Goal: Communication & Community: Answer question/provide support

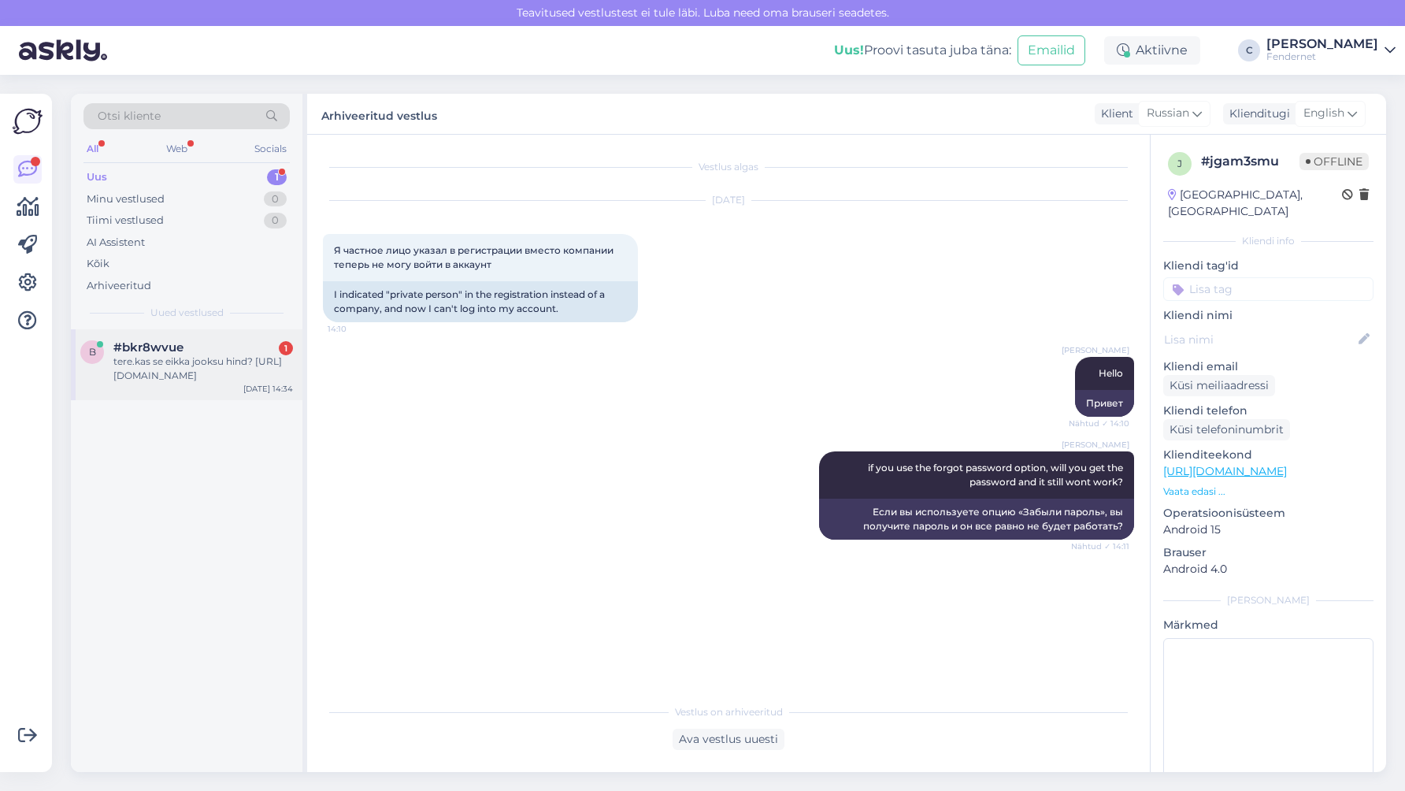
click at [217, 359] on div "tere.kas se eikka jooksu hind? [URL][DOMAIN_NAME]" at bounding box center [203, 368] width 180 height 28
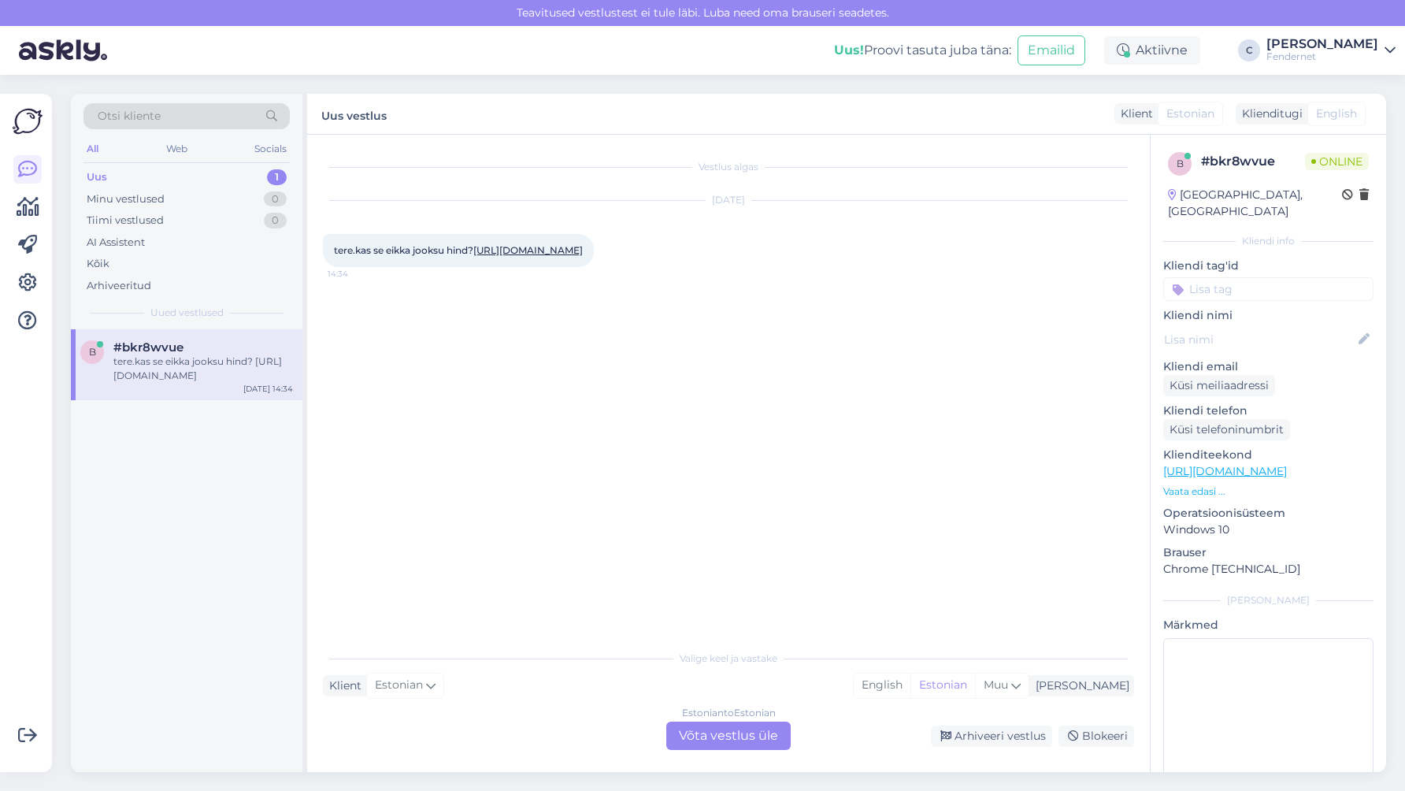
click at [545, 256] on link "[URL][DOMAIN_NAME]" at bounding box center [527, 250] width 109 height 12
click at [732, 714] on div "Estonian to Estonian" at bounding box center [729, 713] width 94 height 14
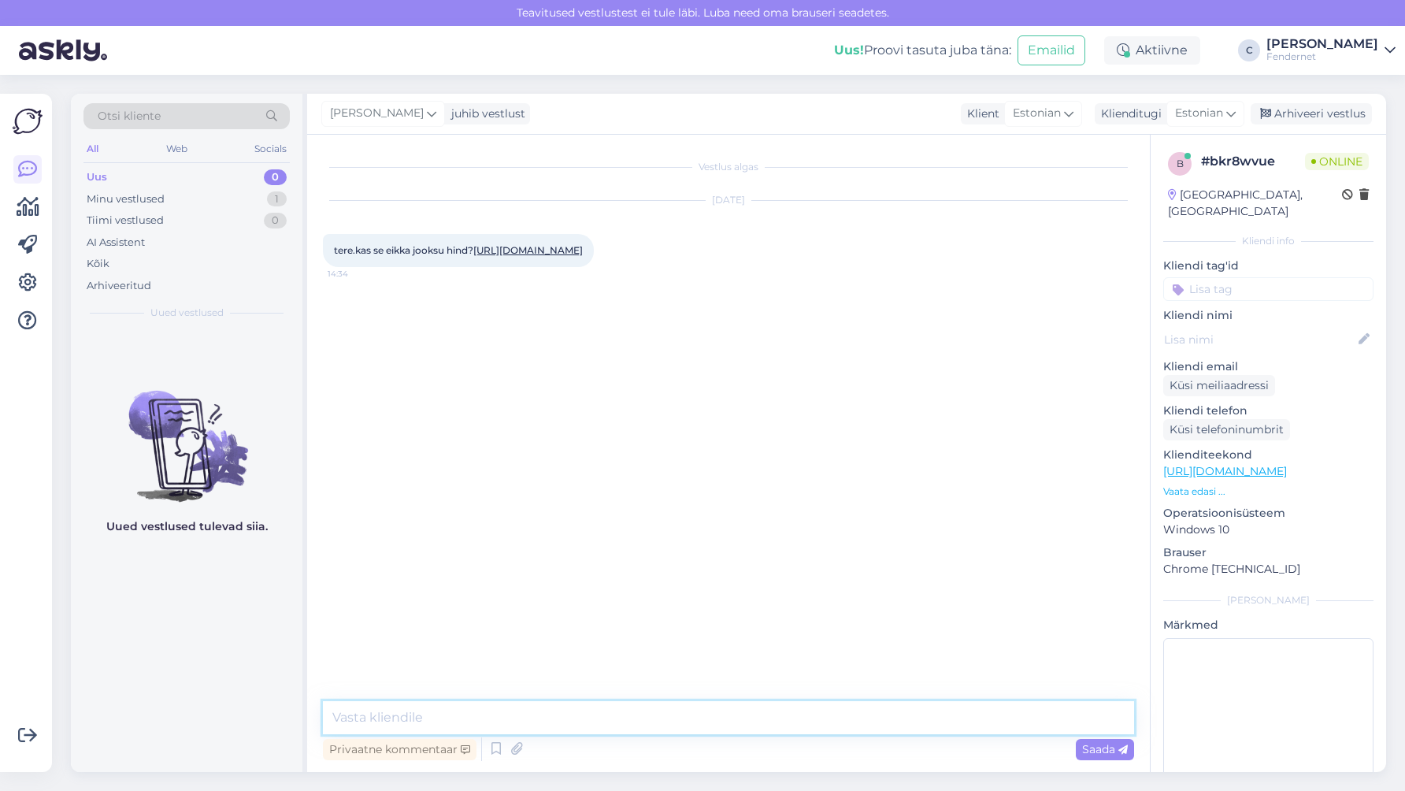
click at [724, 718] on textarea at bounding box center [728, 717] width 811 height 33
type textarea "Tere, jah"
click at [1223, 464] on link "[URL][DOMAIN_NAME]" at bounding box center [1225, 471] width 124 height 14
click at [738, 725] on textarea at bounding box center [728, 717] width 811 height 33
click at [745, 732] on div "Privaatne kommentaar Saada" at bounding box center [728, 732] width 811 height 63
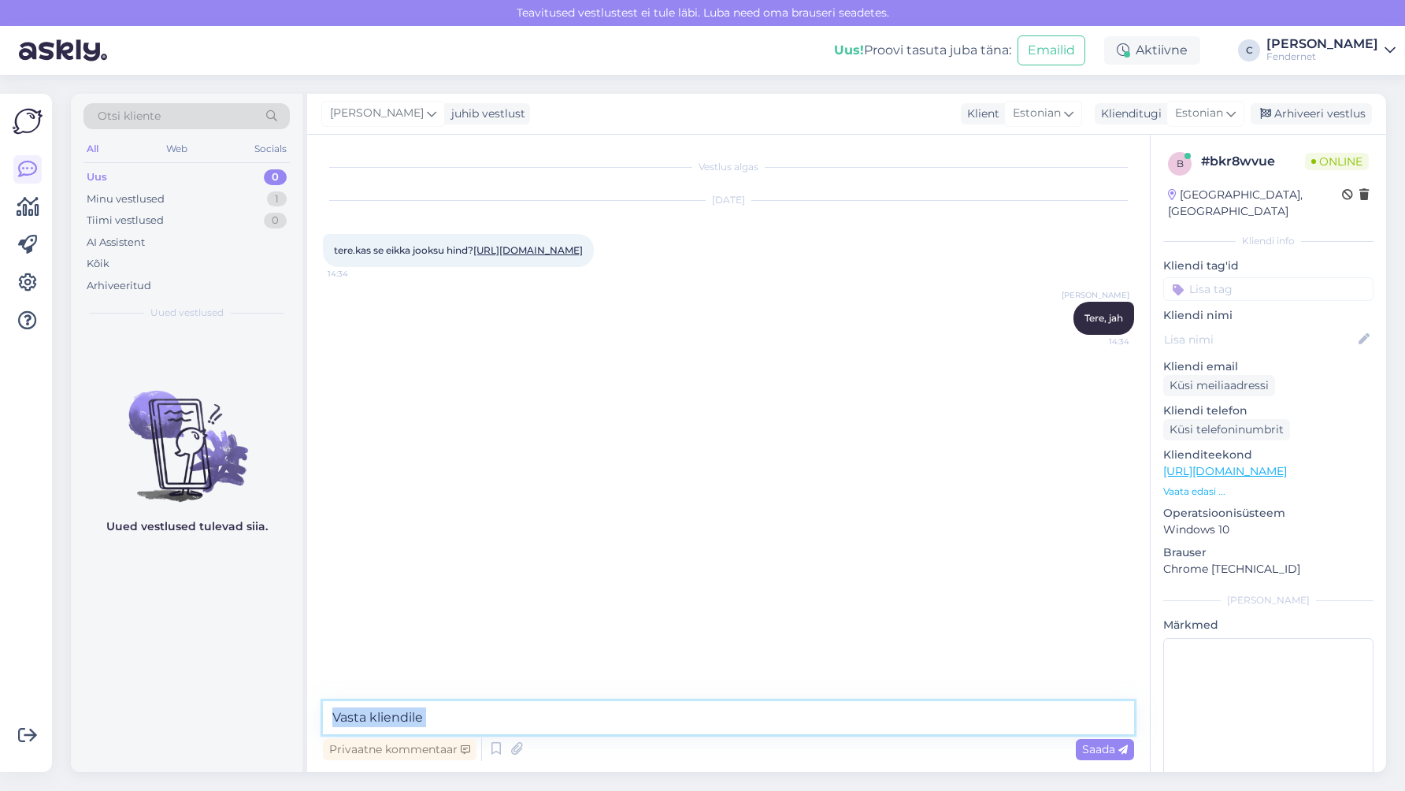
click at [748, 718] on textarea at bounding box center [728, 717] width 811 height 33
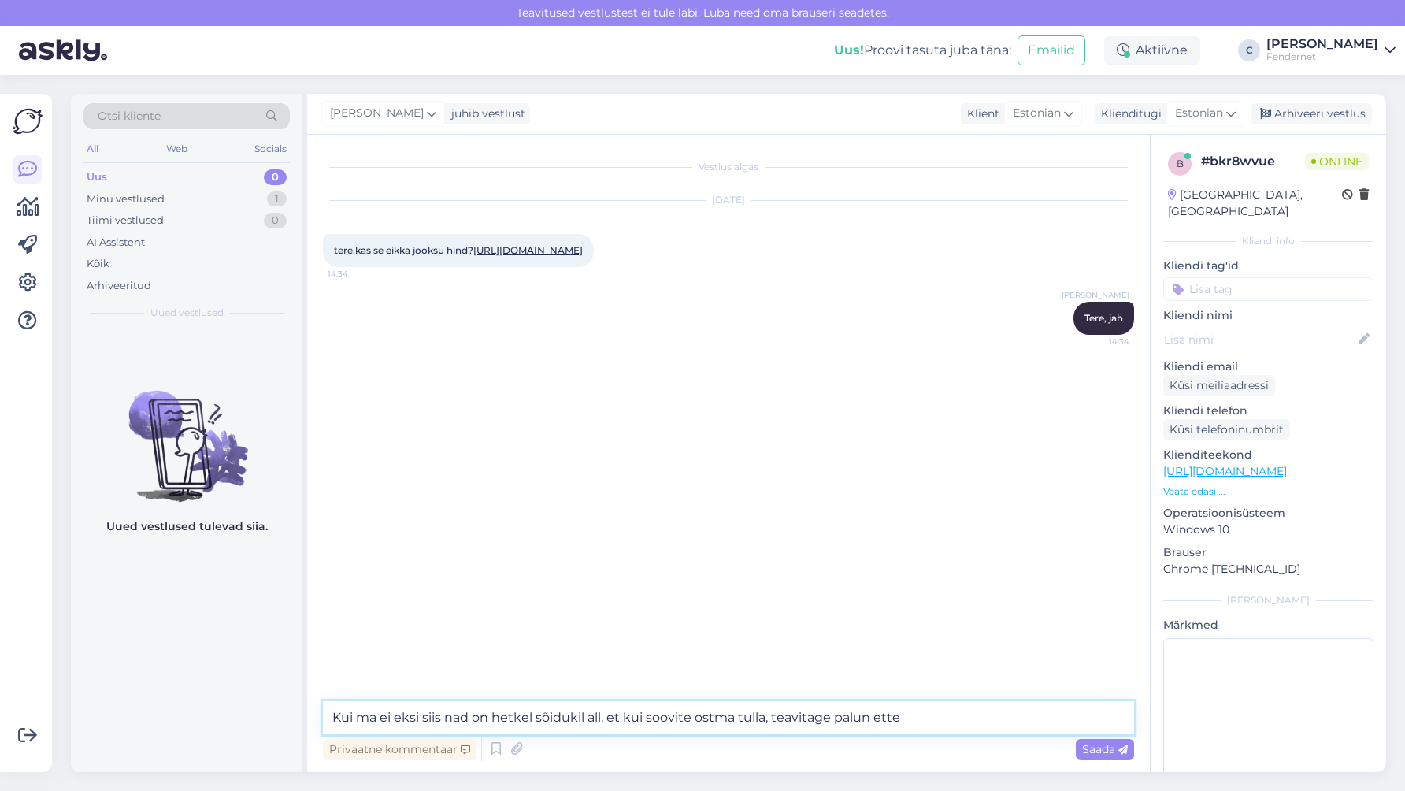
type textarea "Kui ma ei eksi siis nad on hetkel sõidukil all, et kui soovite ostma tulla, tea…"
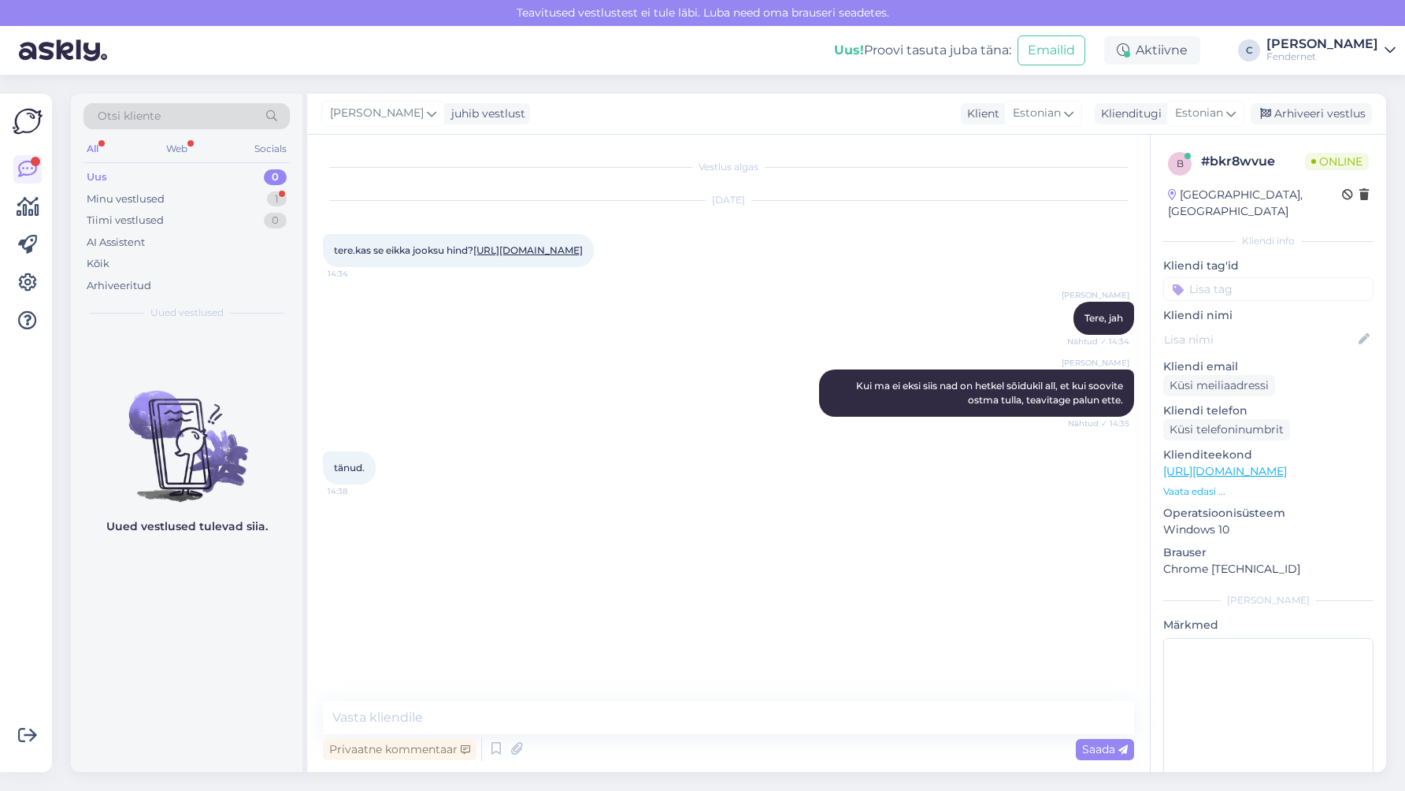
click at [1191, 484] on p "Vaata edasi ..." at bounding box center [1268, 491] width 210 height 14
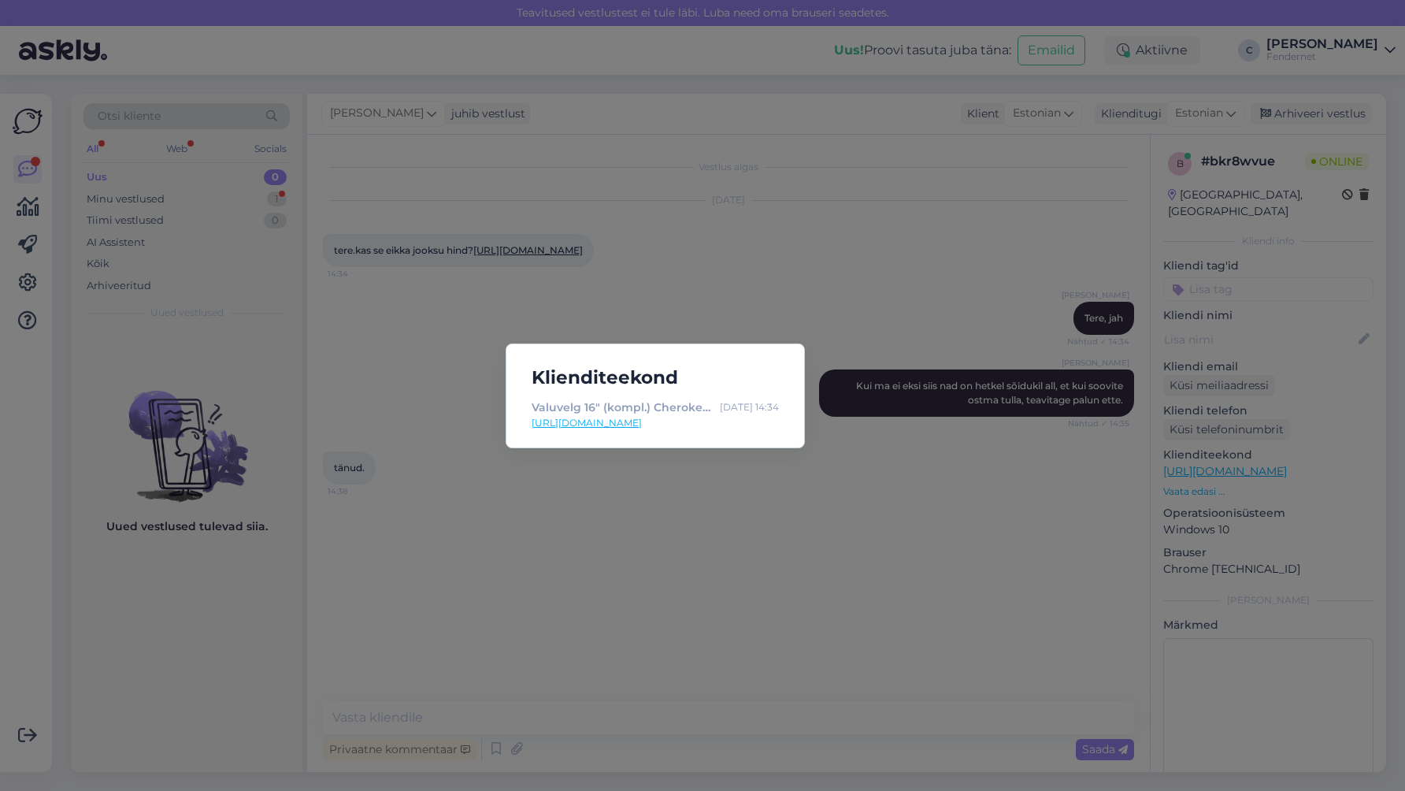
click at [941, 558] on div "Klienditeekond Valuvelg 16" (kompl.) Cherokee 5x114,3 (-) [DATE] 14:34 [URL][DO…" at bounding box center [702, 395] width 1405 height 791
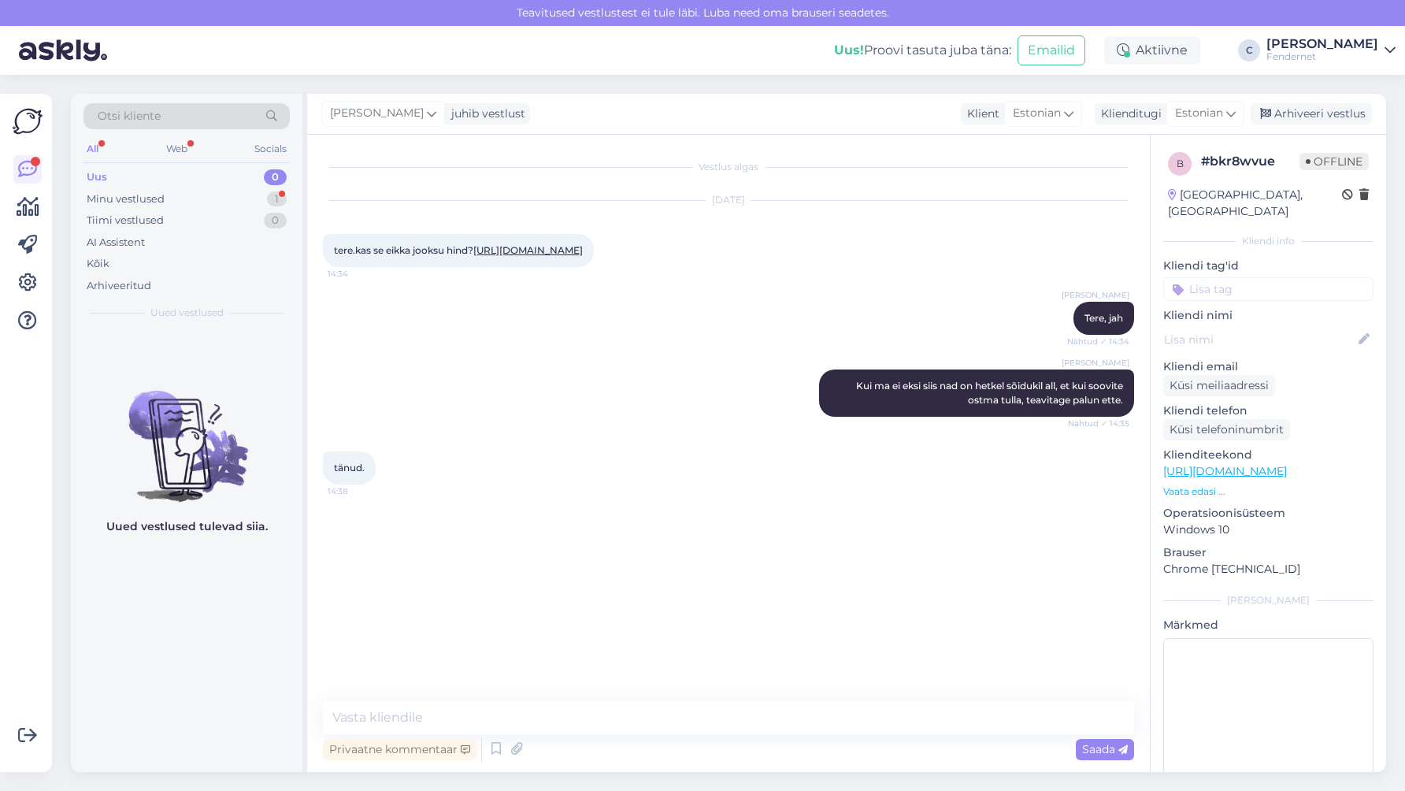
click at [553, 490] on div "tänud. 14:38" at bounding box center [728, 468] width 811 height 68
click at [1289, 108] on div "Arhiveeri vestlus" at bounding box center [1311, 113] width 121 height 21
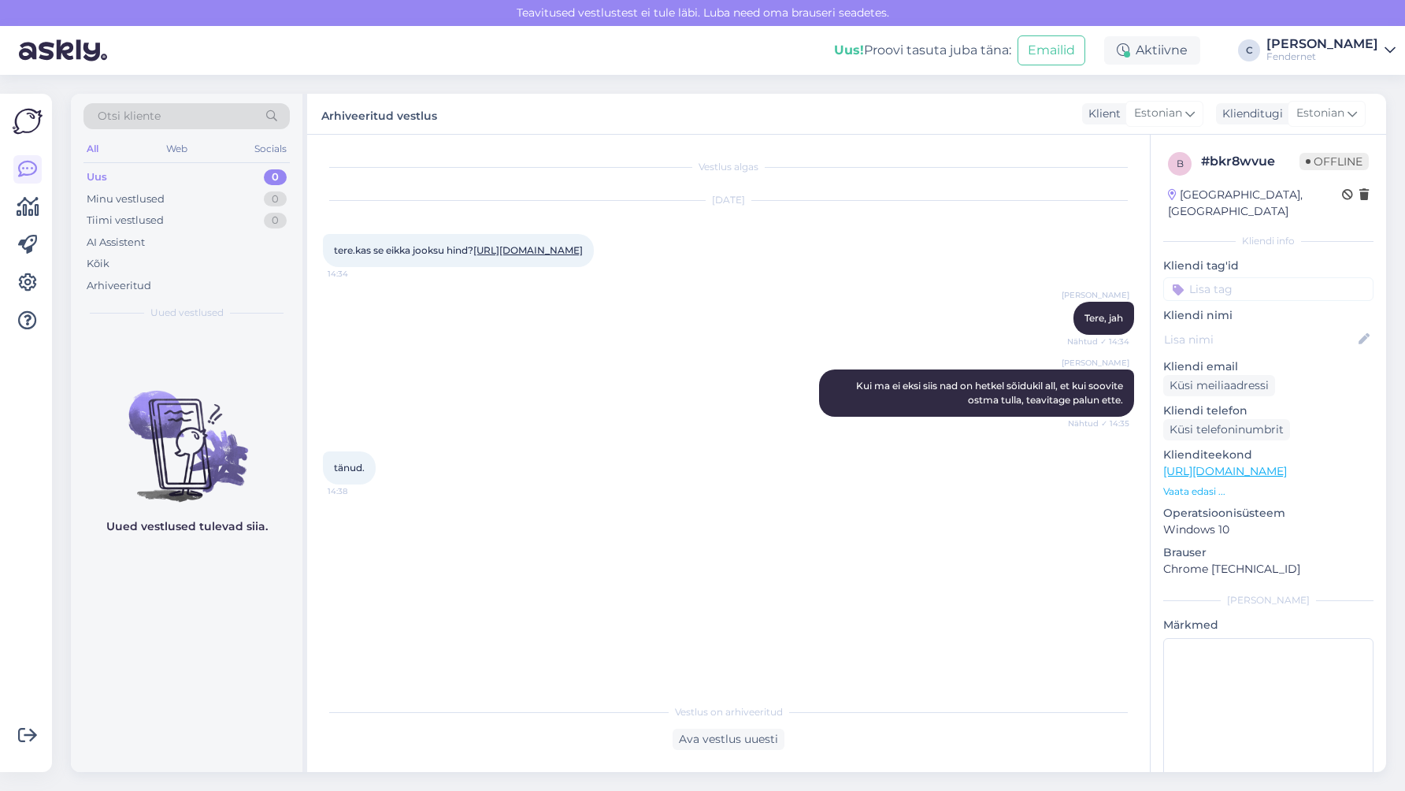
click at [793, 560] on div "Vestlus algas [DATE] tere.kas se eikka jooksu hind? [URL][DOMAIN_NAME] 14:34 [P…" at bounding box center [736, 415] width 826 height 531
click at [515, 579] on div "Vestlus algas [DATE] tere.kas se eikka jooksu hind? [URL][DOMAIN_NAME] 14:34 [P…" at bounding box center [736, 415] width 826 height 531
drag, startPoint x: 184, startPoint y: 51, endPoint x: 248, endPoint y: 40, distance: 64.8
click at [184, 51] on div "Uus! Proovi tasuta [PERSON_NAME]: Emailid Aktiivne C [PERSON_NAME]" at bounding box center [702, 50] width 1405 height 49
click at [591, 640] on div "Vestlus algas [DATE] tere.kas se eikka jooksu hind? [URL][DOMAIN_NAME] 14:34 [P…" at bounding box center [736, 415] width 826 height 531
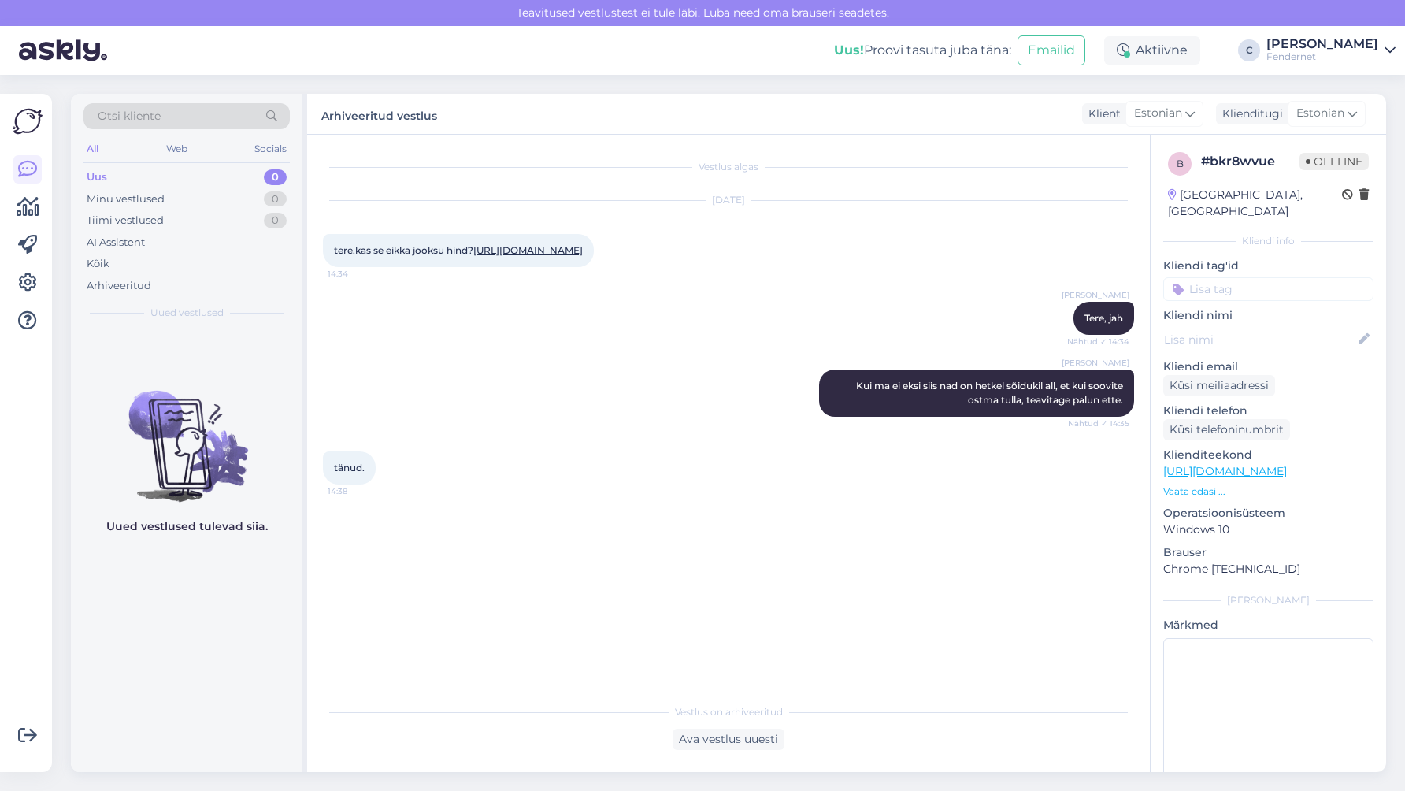
click at [531, 46] on div "Uus! Proovi tasuta [PERSON_NAME]: Emailid Aktiivne C [PERSON_NAME]" at bounding box center [702, 50] width 1405 height 49
